Goal: Information Seeking & Learning: Find specific fact

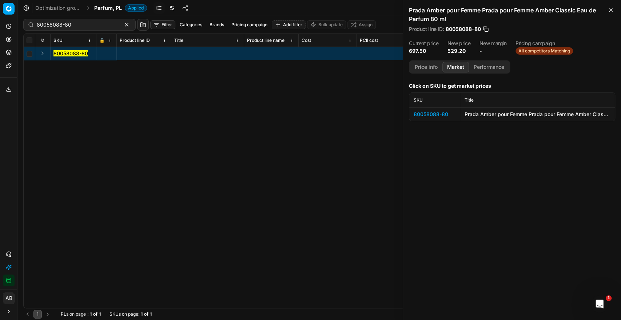
scroll to position [0, 1286]
click at [102, 6] on span "Parfum, PL" at bounding box center [108, 7] width 28 height 7
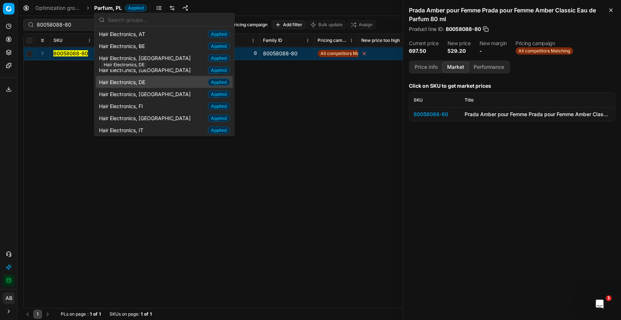
scroll to position [5, 0]
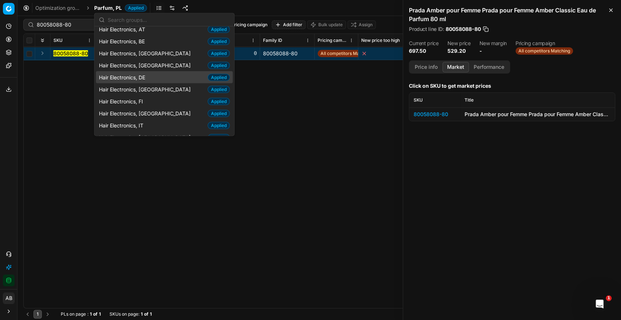
click at [140, 66] on span "Hair Electronics, [GEOGRAPHIC_DATA]" at bounding box center [146, 64] width 95 height 7
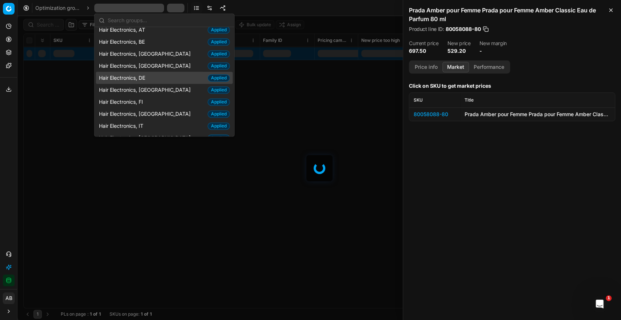
click at [142, 74] on span "Hair Electronics, DE" at bounding box center [123, 77] width 49 height 7
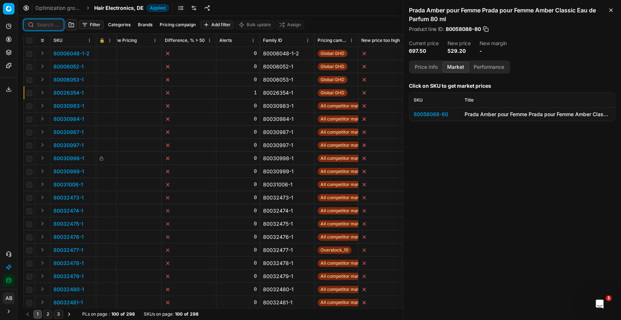
click at [43, 25] on input at bounding box center [48, 24] width 23 height 7
paste input "90007415-0011320"
type input "90007415-0011320"
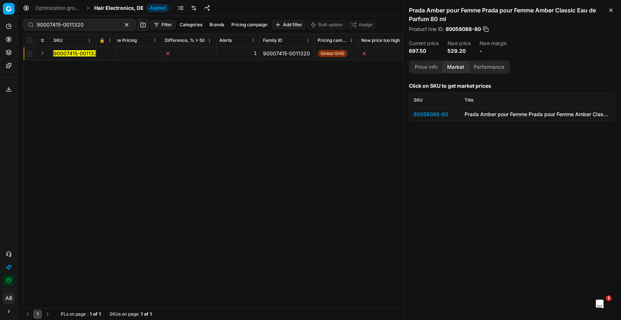
click at [78, 51] on mark "90007415-0011320" at bounding box center [76, 53] width 47 height 6
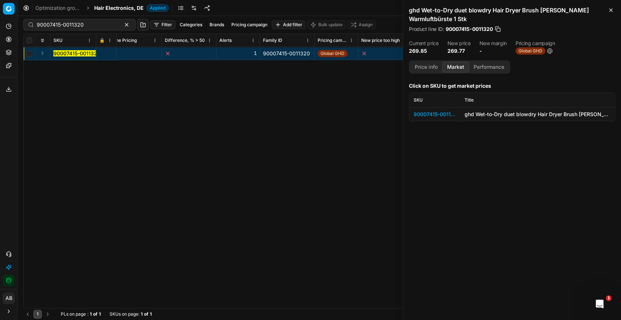
click at [437, 112] on div "90007415-0011320" at bounding box center [434, 114] width 42 height 7
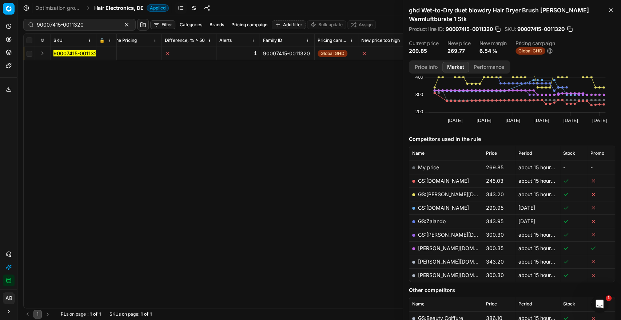
scroll to position [38, 0]
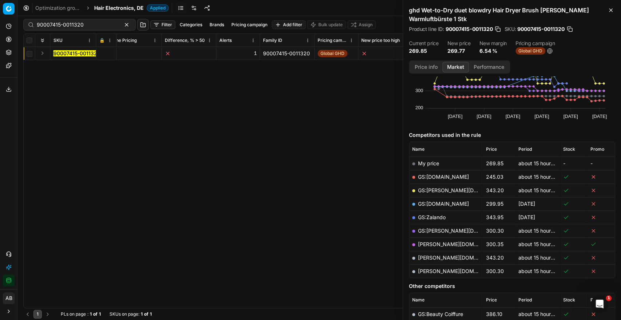
click at [442, 173] on link "GS:[DOMAIN_NAME]" at bounding box center [443, 176] width 51 height 6
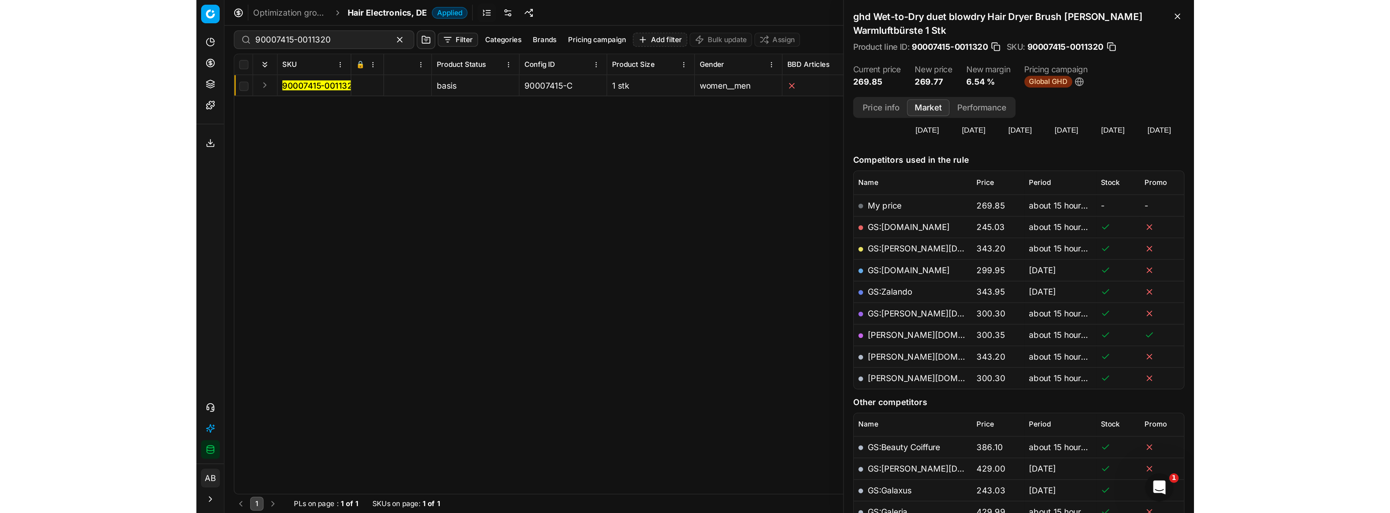
scroll to position [0, 2070]
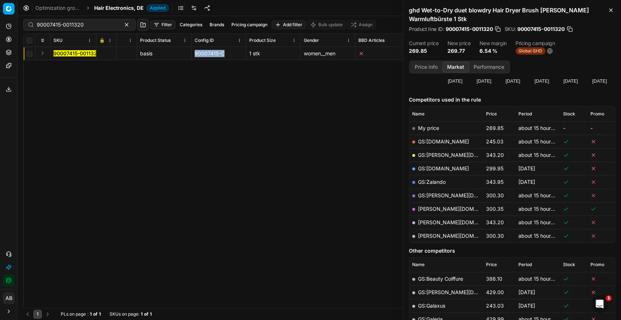
drag, startPoint x: 224, startPoint y: 52, endPoint x: 191, endPoint y: 55, distance: 32.5
click at [192, 55] on td "90007415-C" at bounding box center [219, 53] width 55 height 13
copy div "90007415-C"
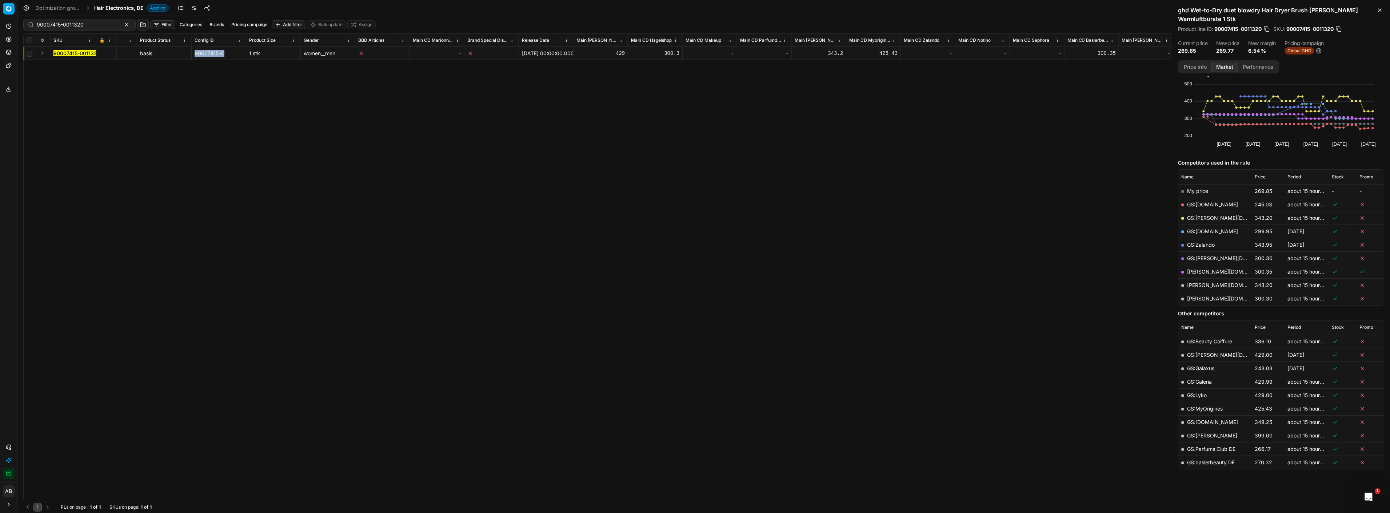
scroll to position [10, 0]
